Goal: Task Accomplishment & Management: Manage account settings

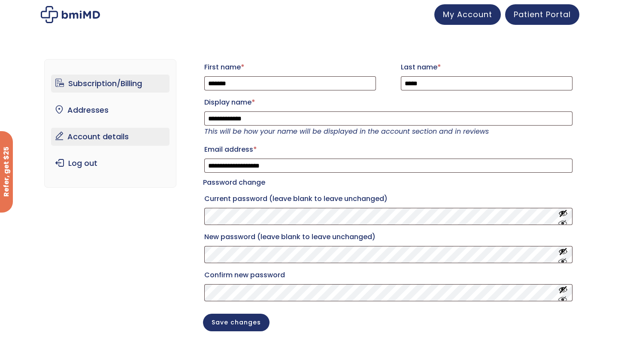
click at [112, 78] on link "Subscription/Billing" at bounding box center [110, 84] width 119 height 18
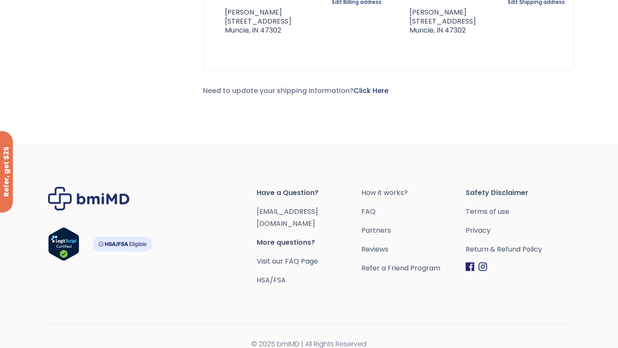
scroll to position [465, 0]
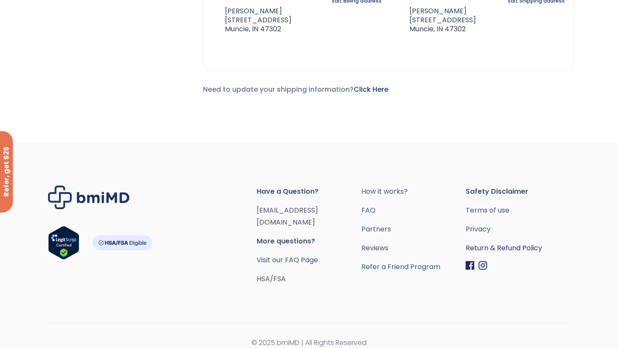
click at [499, 248] on link "Return & Refund Policy" at bounding box center [517, 248] width 104 height 12
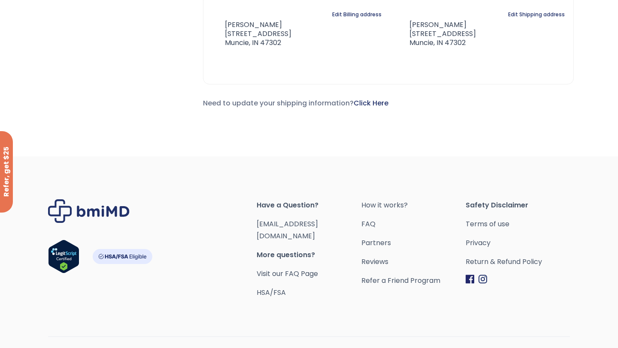
scroll to position [465, 0]
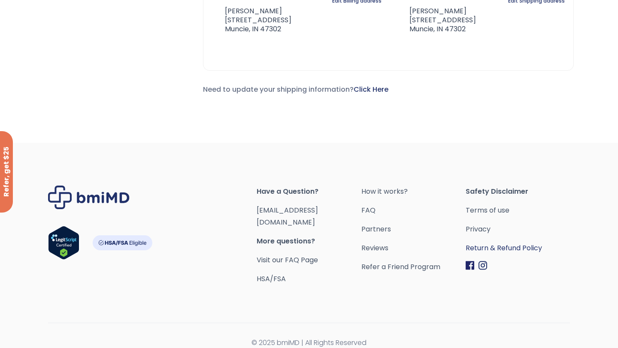
click at [485, 245] on link "Return & Refund Policy" at bounding box center [517, 248] width 104 height 12
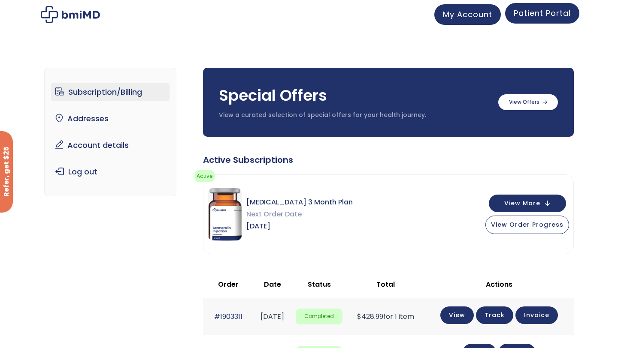
click at [549, 12] on span "Patient Portal" at bounding box center [541, 13] width 57 height 11
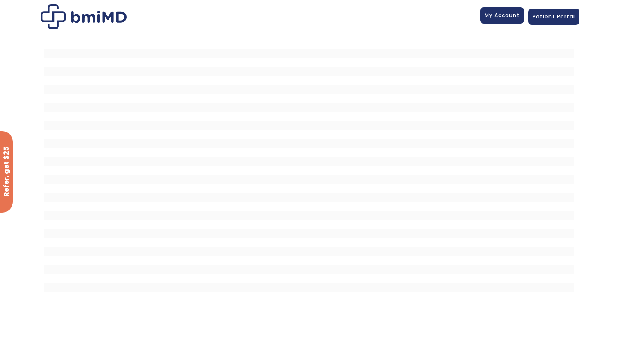
click at [505, 10] on link "My Account" at bounding box center [502, 15] width 44 height 16
